Goal: Task Accomplishment & Management: Manage account settings

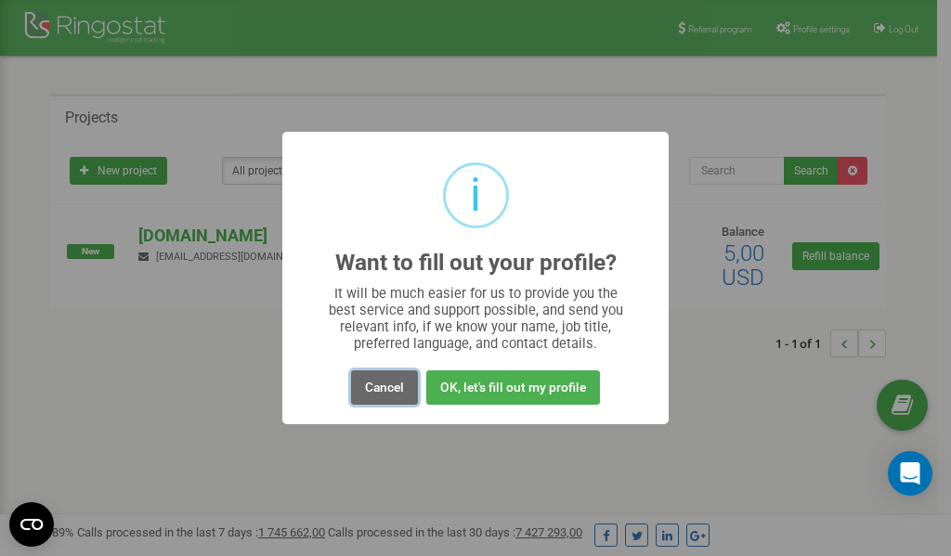
click at [390, 391] on button "Cancel" at bounding box center [384, 387] width 67 height 34
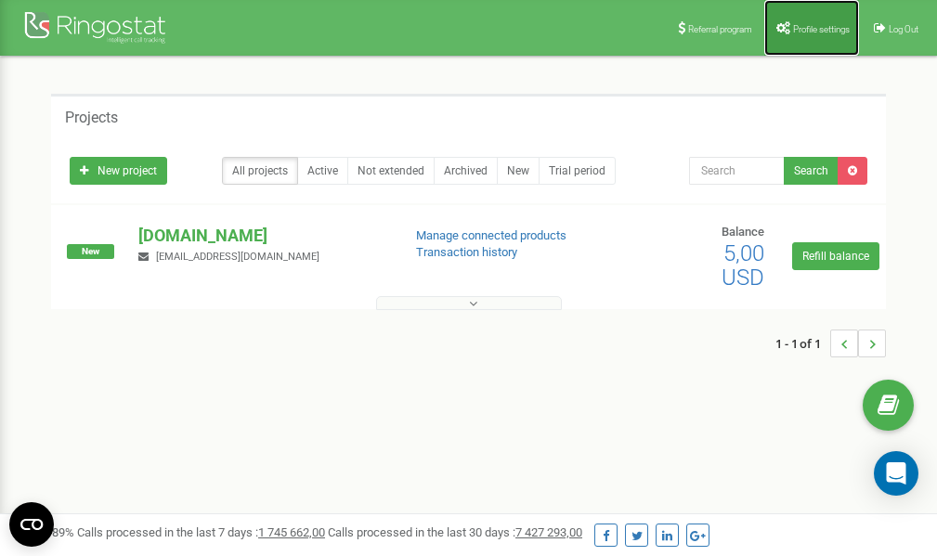
click at [802, 21] on link "Profile settings" at bounding box center [811, 28] width 95 height 56
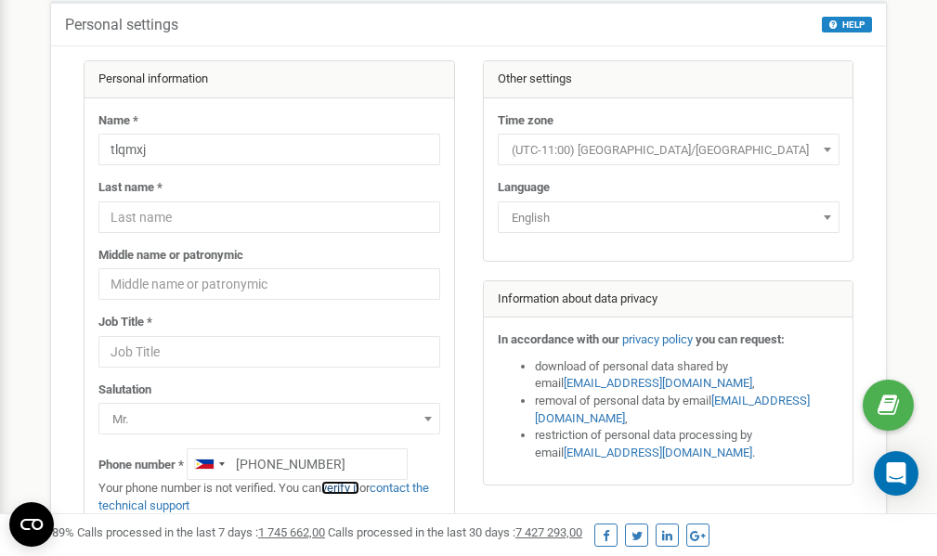
click at [345, 487] on link "verify it" at bounding box center [340, 488] width 38 height 14
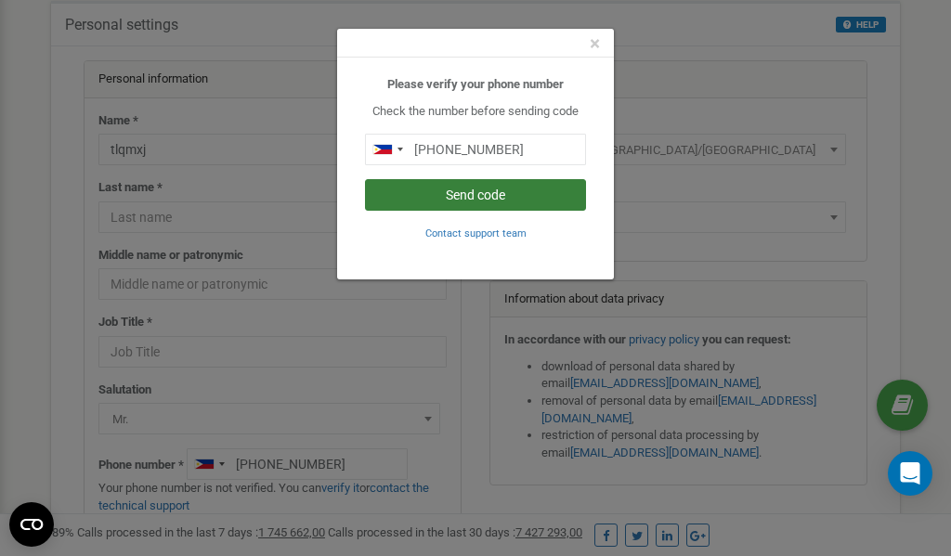
click at [486, 195] on button "Send code" at bounding box center [475, 195] width 221 height 32
